Goal: Find contact information: Find contact information

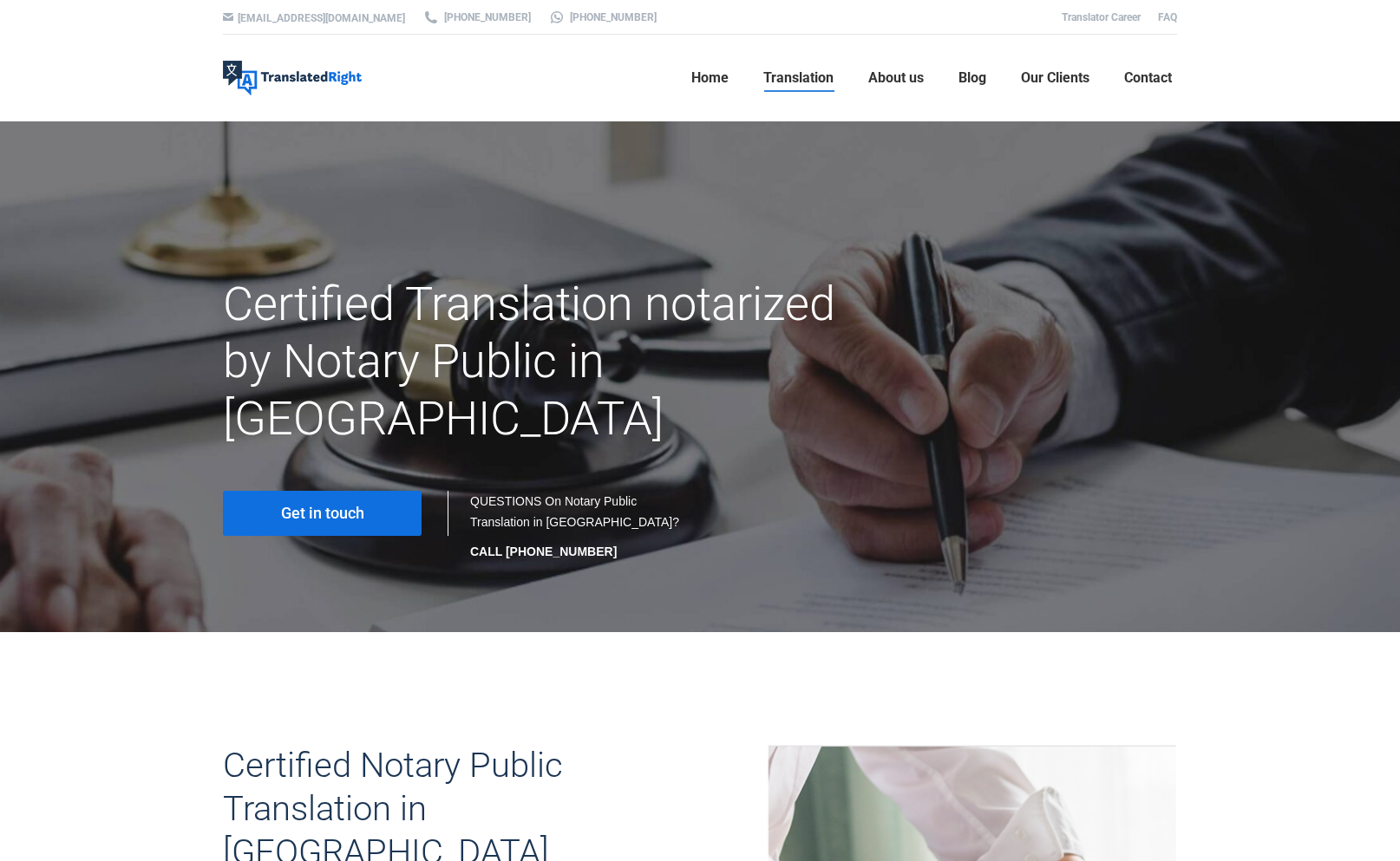
click at [307, 505] on span "Get in touch" at bounding box center [322, 514] width 83 height 17
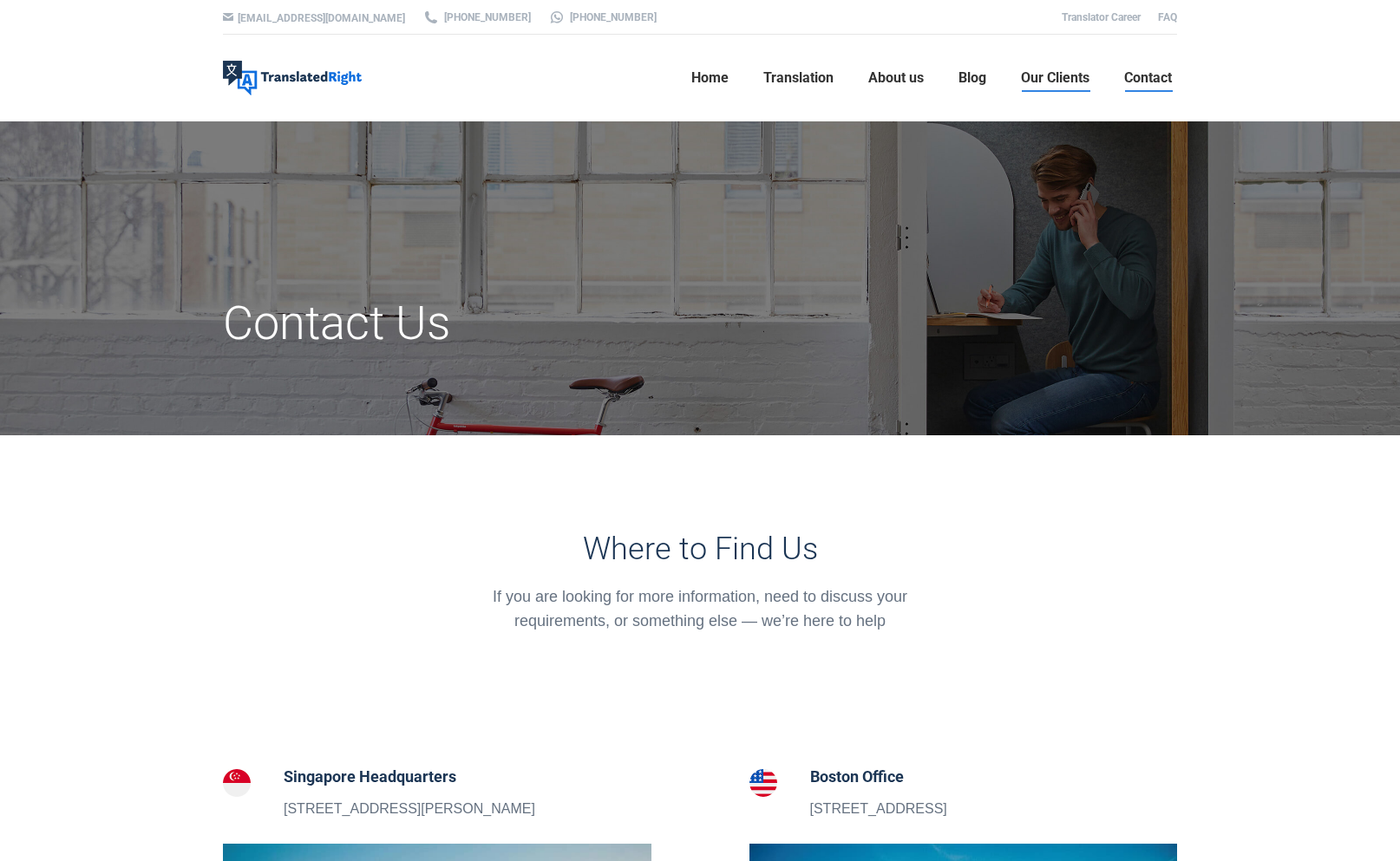
click at [1056, 83] on span "Our Clients" at bounding box center [1055, 78] width 69 height 17
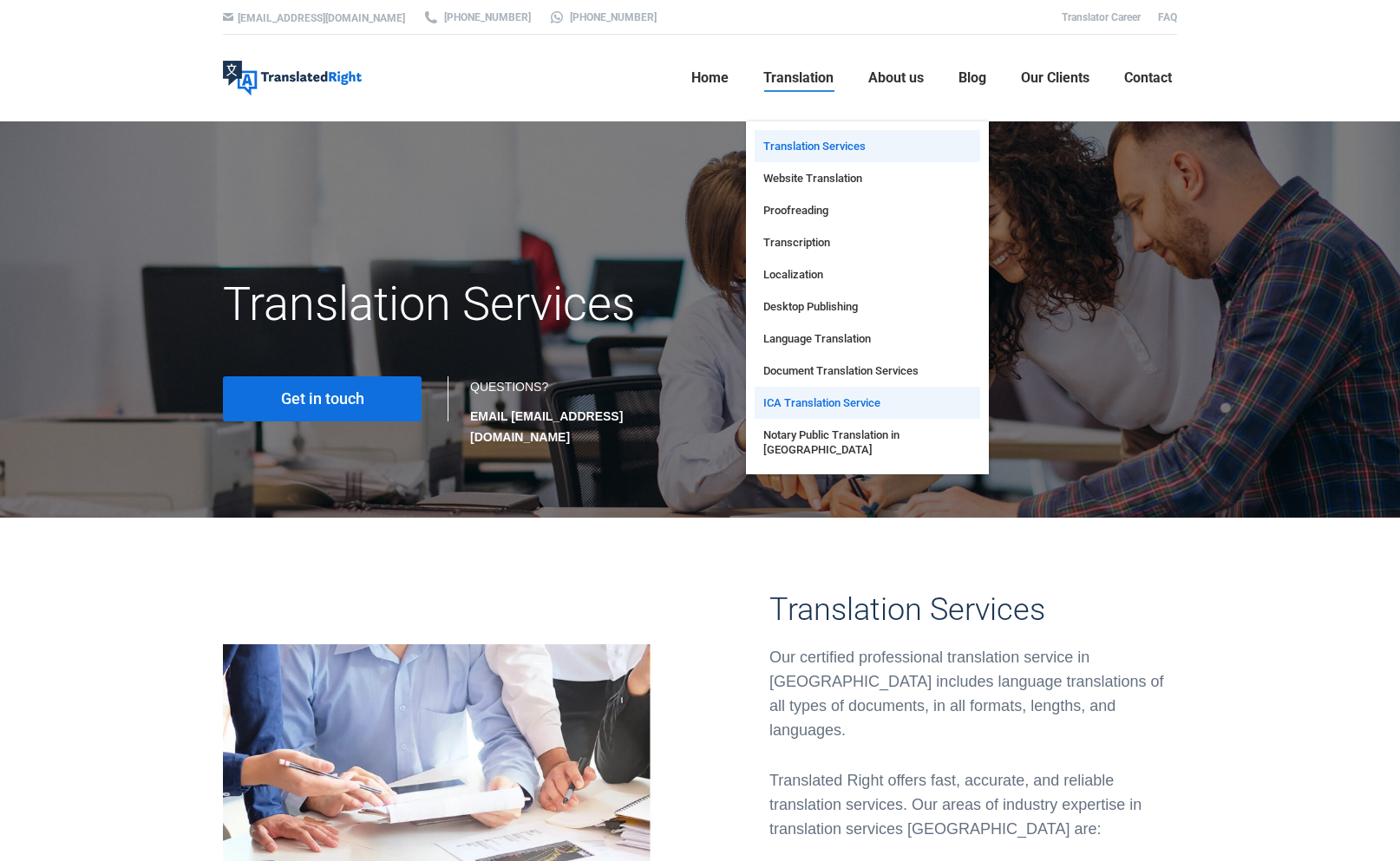
click at [798, 398] on span "ICA Translation Service" at bounding box center [821, 402] width 117 height 15
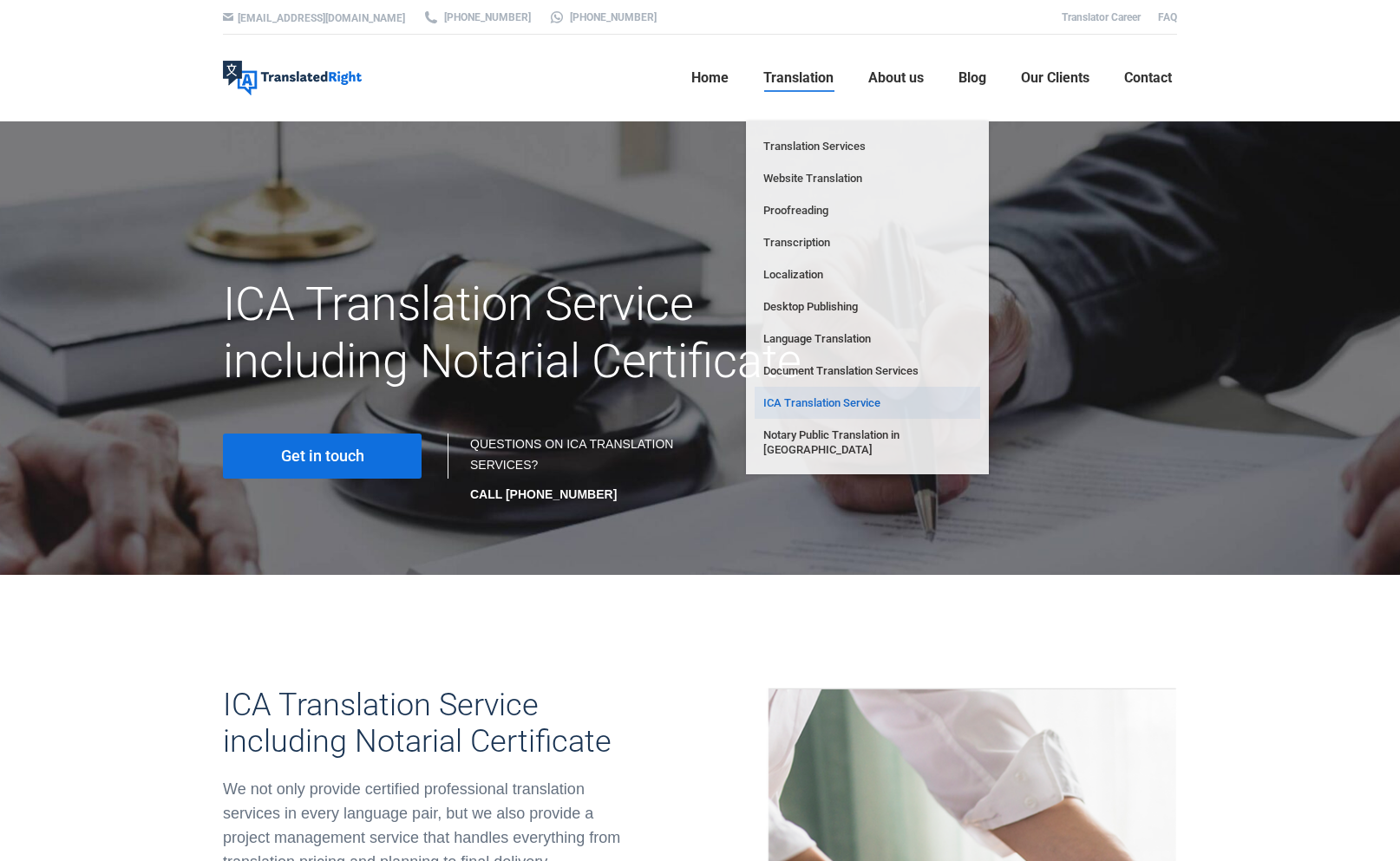
click at [792, 90] on link "Translation" at bounding box center [797, 77] width 80 height 55
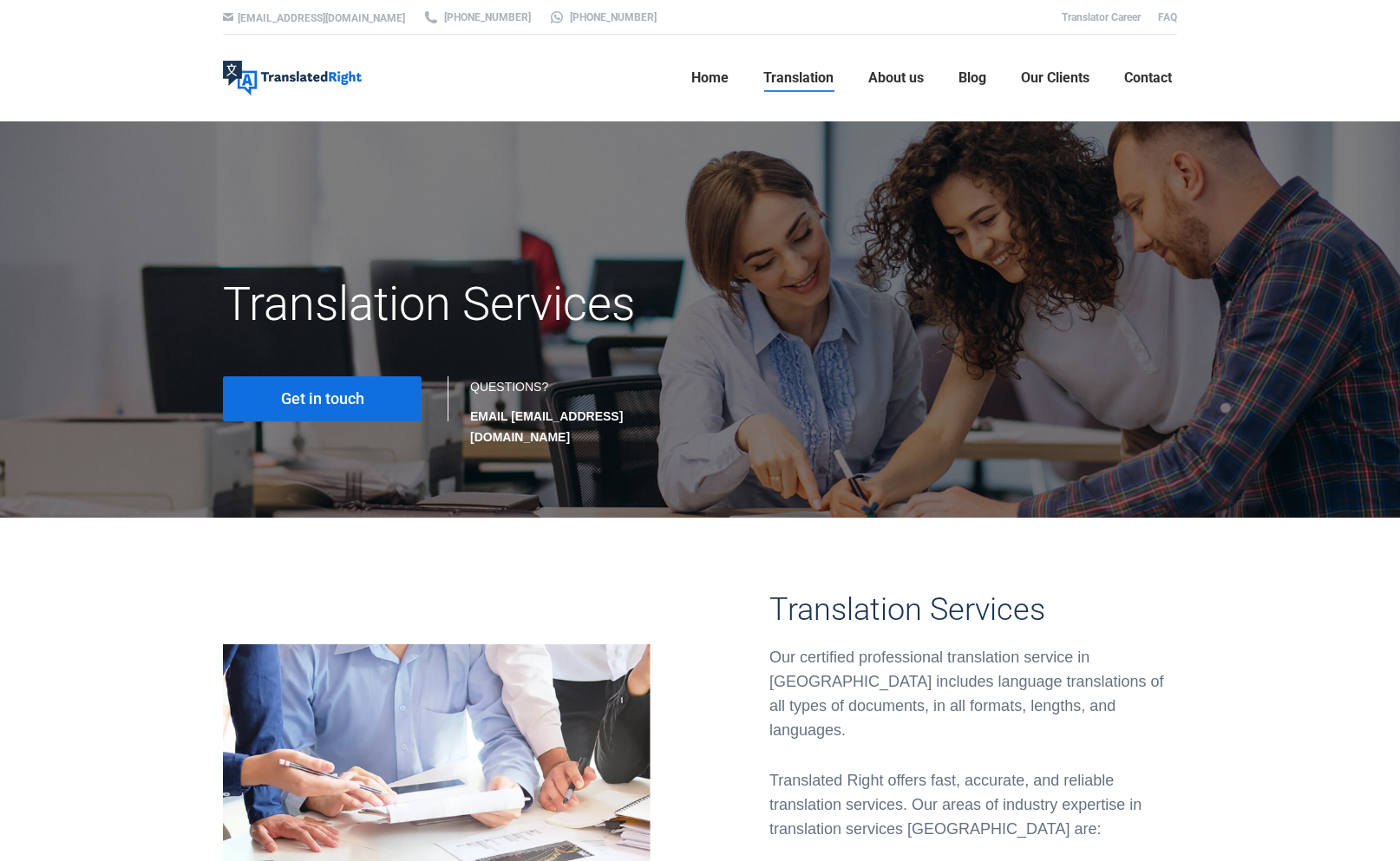
click at [792, 90] on link "Translation" at bounding box center [797, 77] width 80 height 55
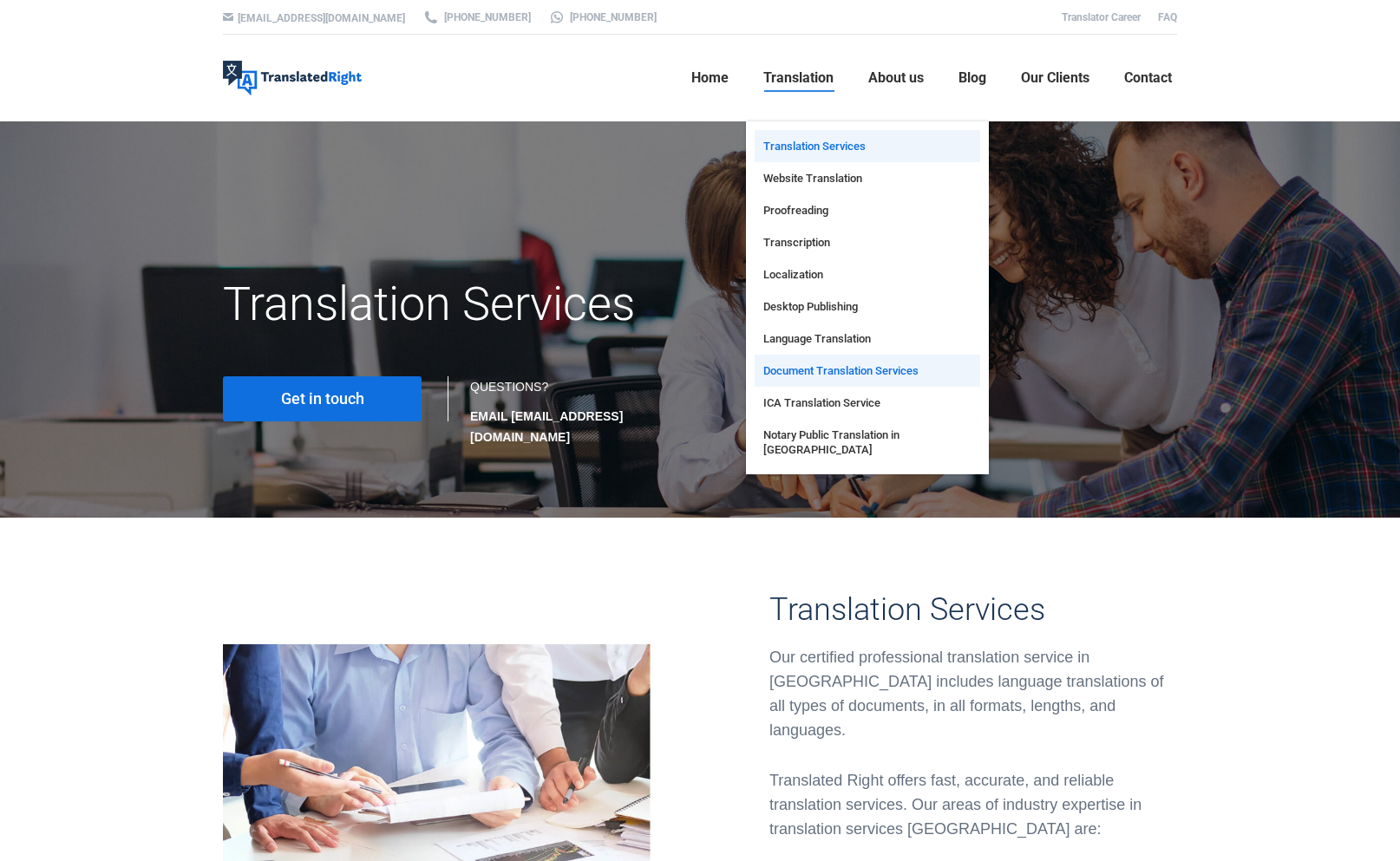
click at [856, 374] on span "Document Translation Services" at bounding box center [841, 371] width 155 height 15
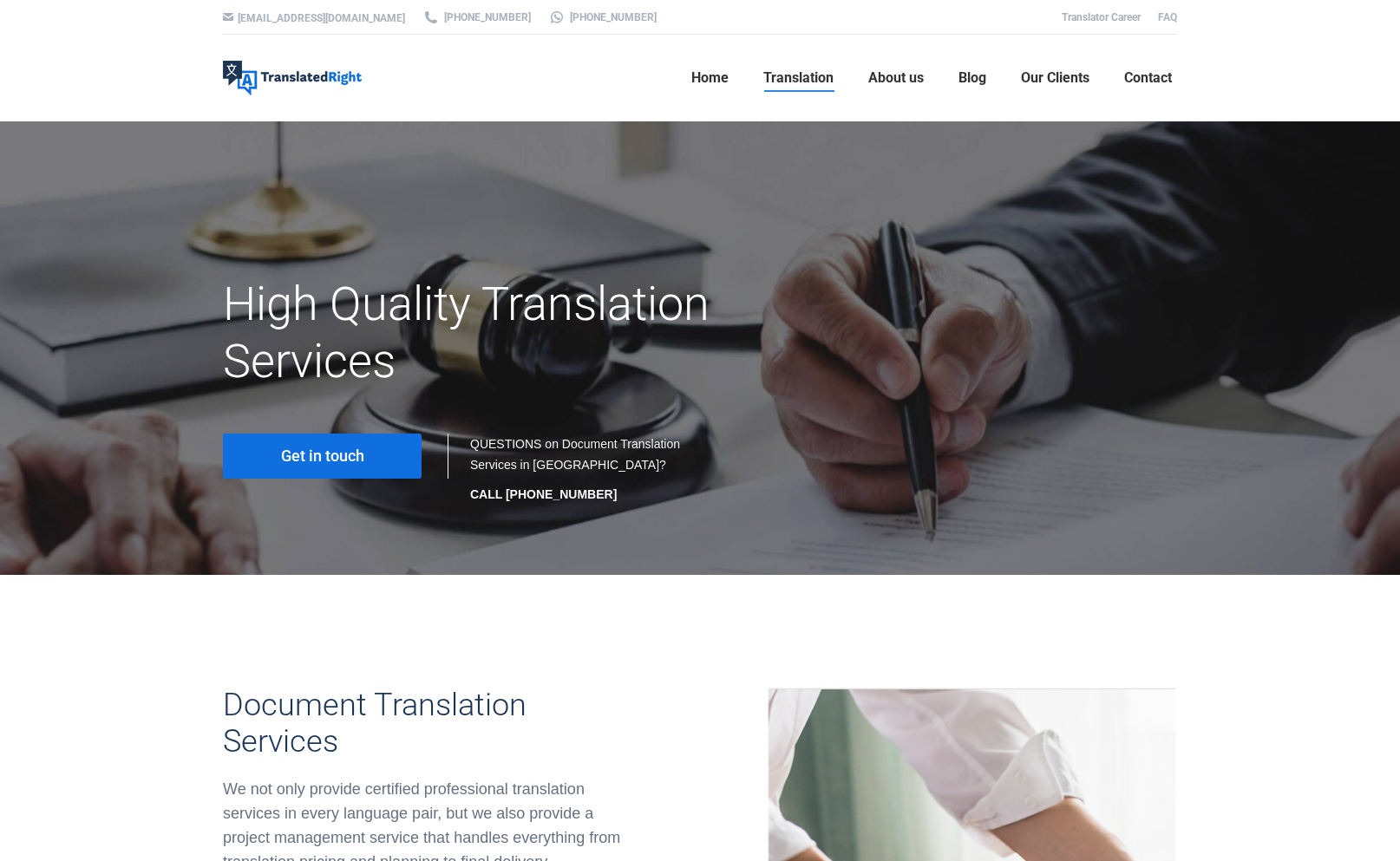
click at [286, 439] on link "Get in touch" at bounding box center [321, 456] width 198 height 45
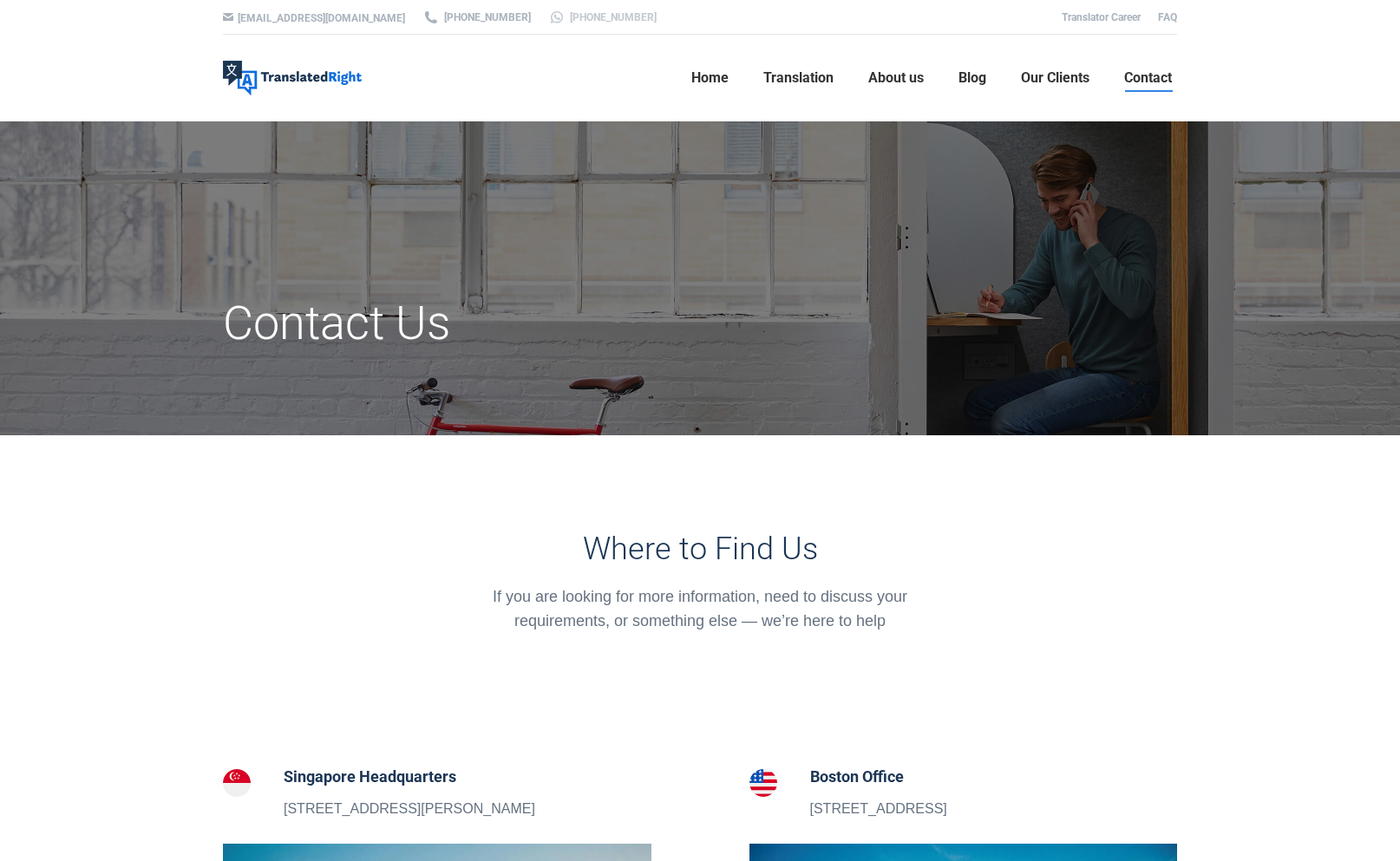
click at [554, 21] on link "[PHONE_NUMBER]" at bounding box center [603, 17] width 108 height 15
